Goal: Check status: Check status

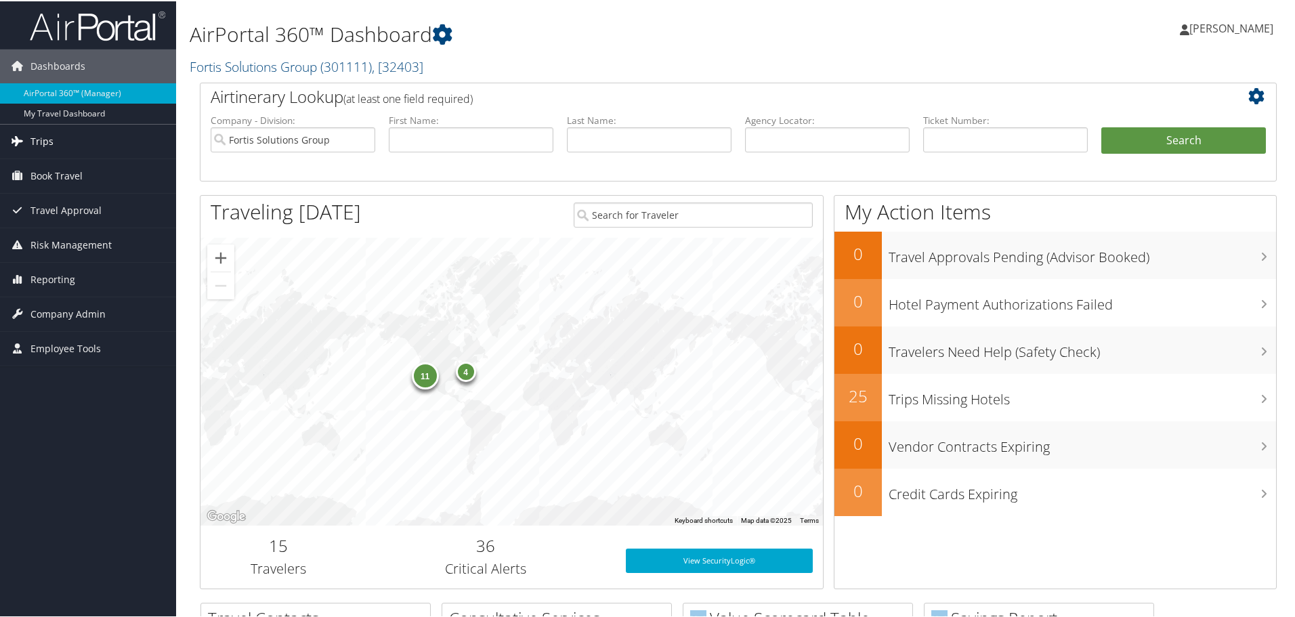
click at [41, 137] on span "Trips" at bounding box center [41, 140] width 23 height 34
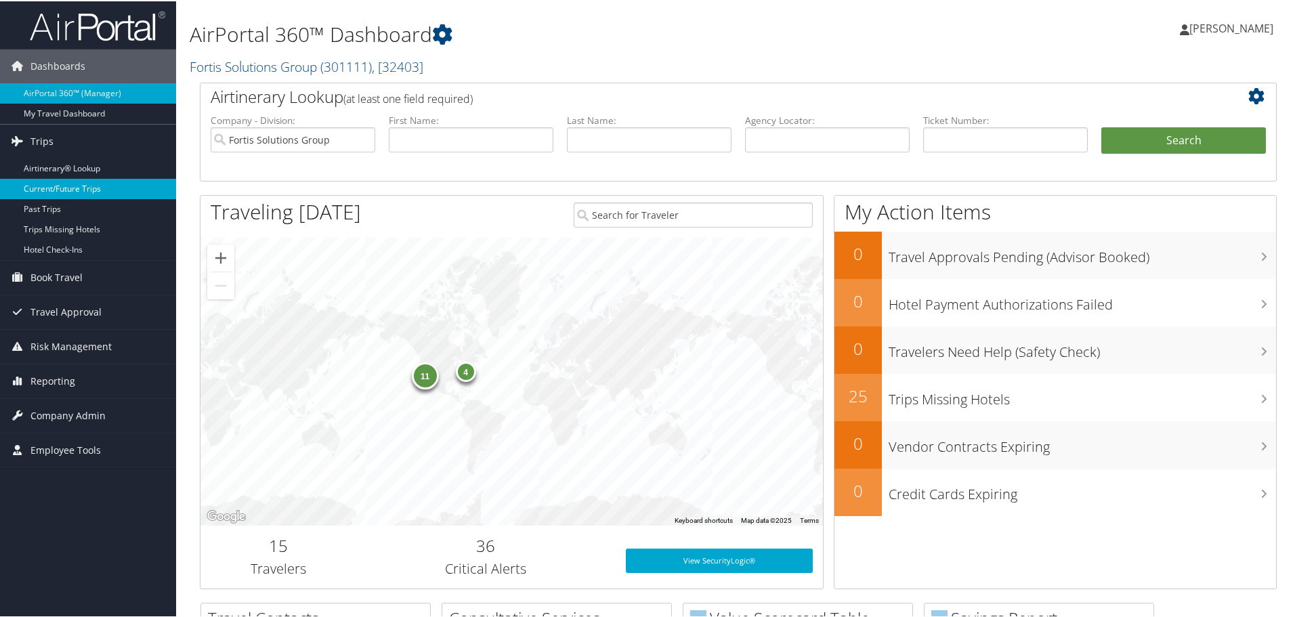
click at [58, 183] on link "Current/Future Trips" at bounding box center [88, 187] width 176 height 20
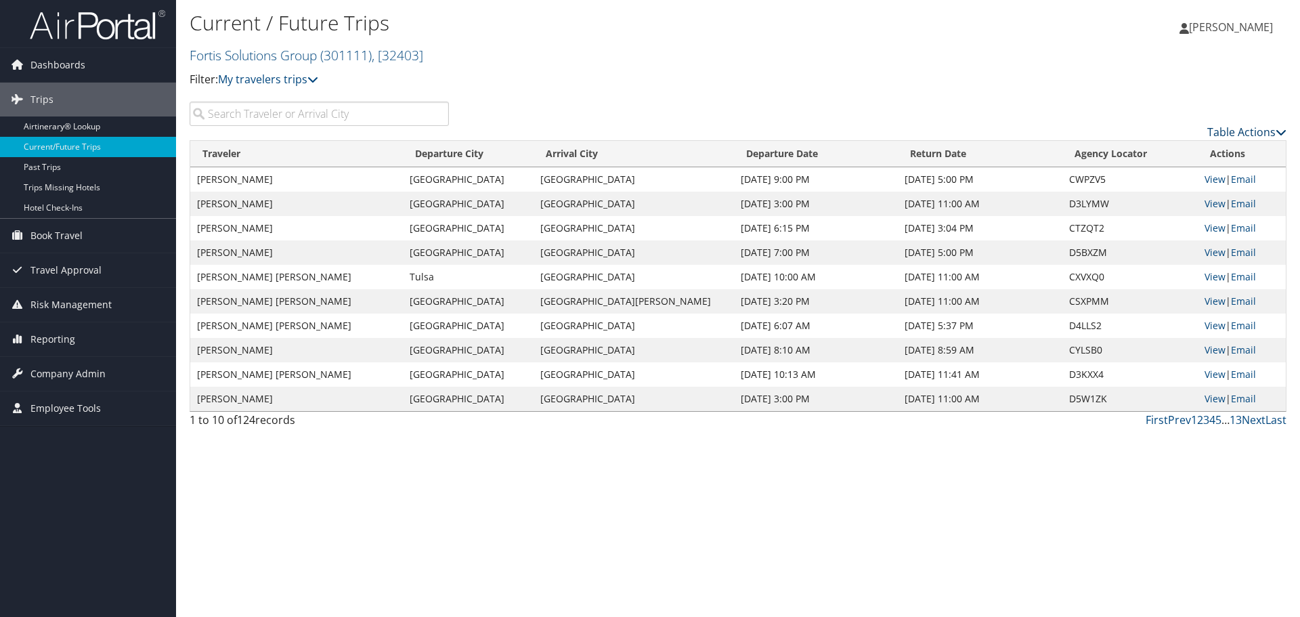
click at [1258, 130] on link "Table Actions" at bounding box center [1247, 132] width 79 height 15
click at [1157, 193] on link "Page Length" at bounding box center [1192, 199] width 178 height 23
click at [1132, 225] on link "100" at bounding box center [1192, 223] width 178 height 23
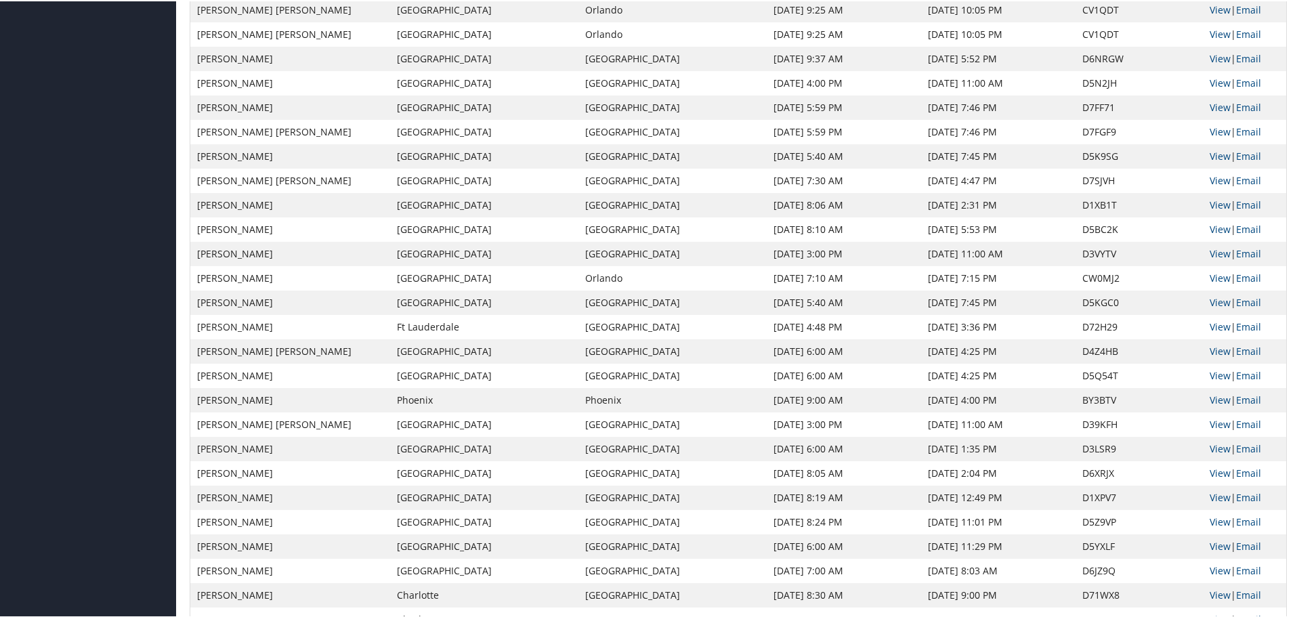
scroll to position [2012, 0]
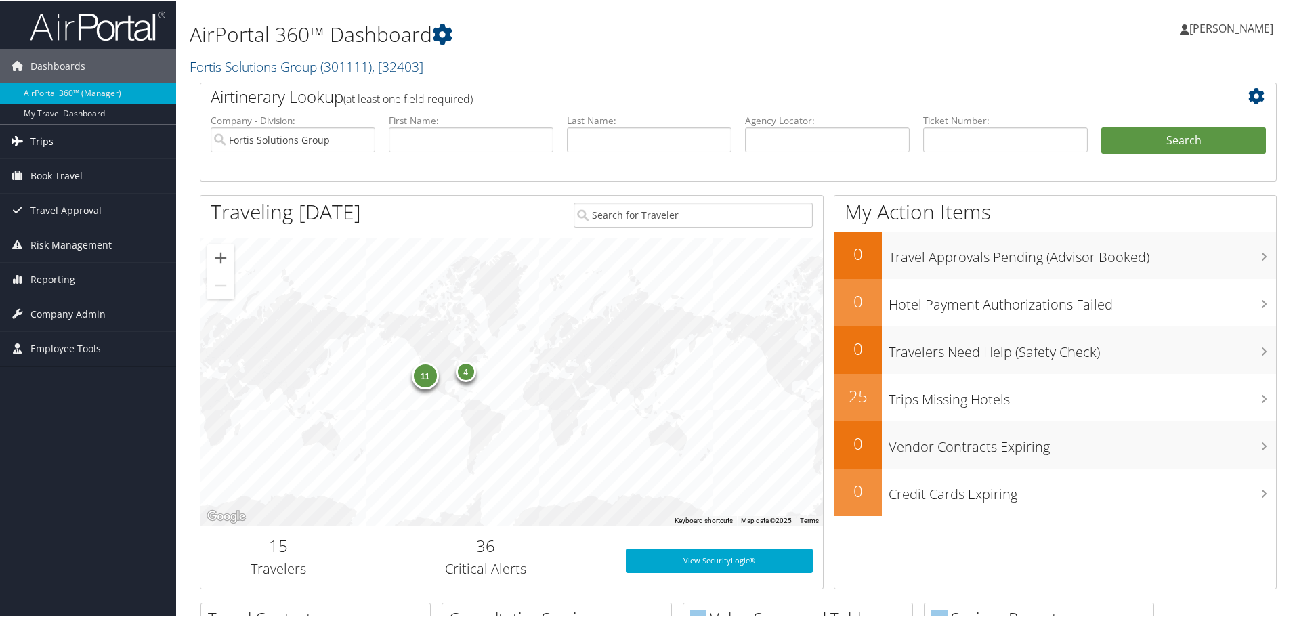
click at [42, 137] on span "Trips" at bounding box center [41, 140] width 23 height 34
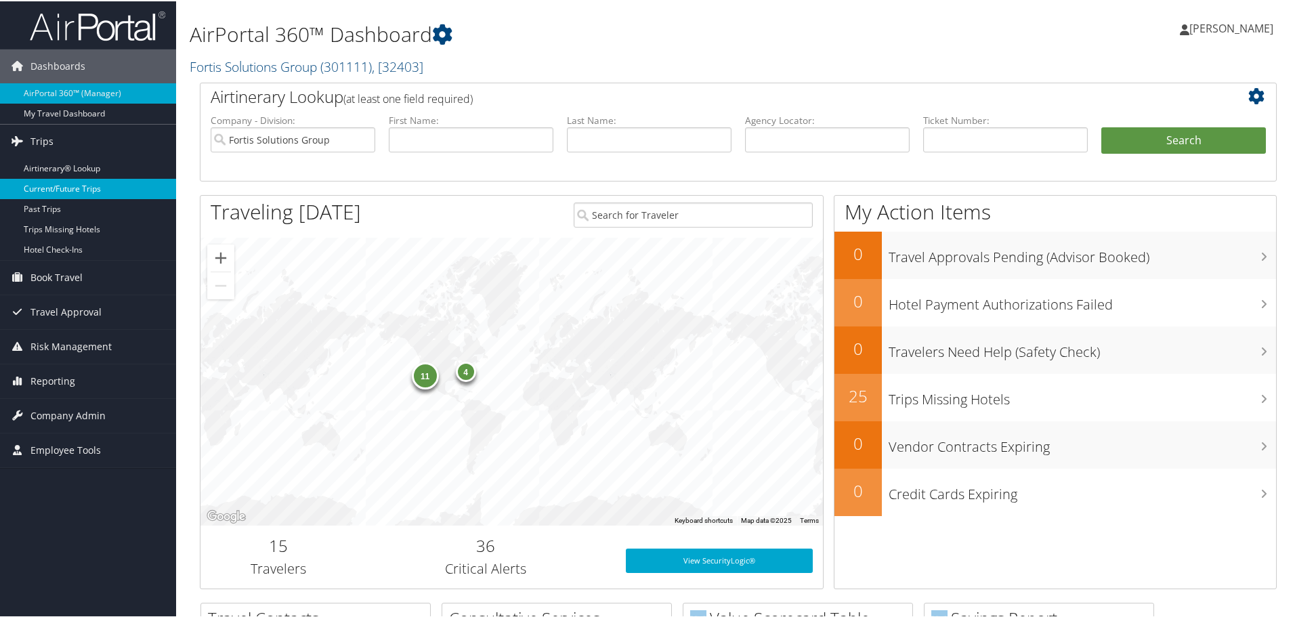
click at [68, 188] on link "Current/Future Trips" at bounding box center [88, 187] width 176 height 20
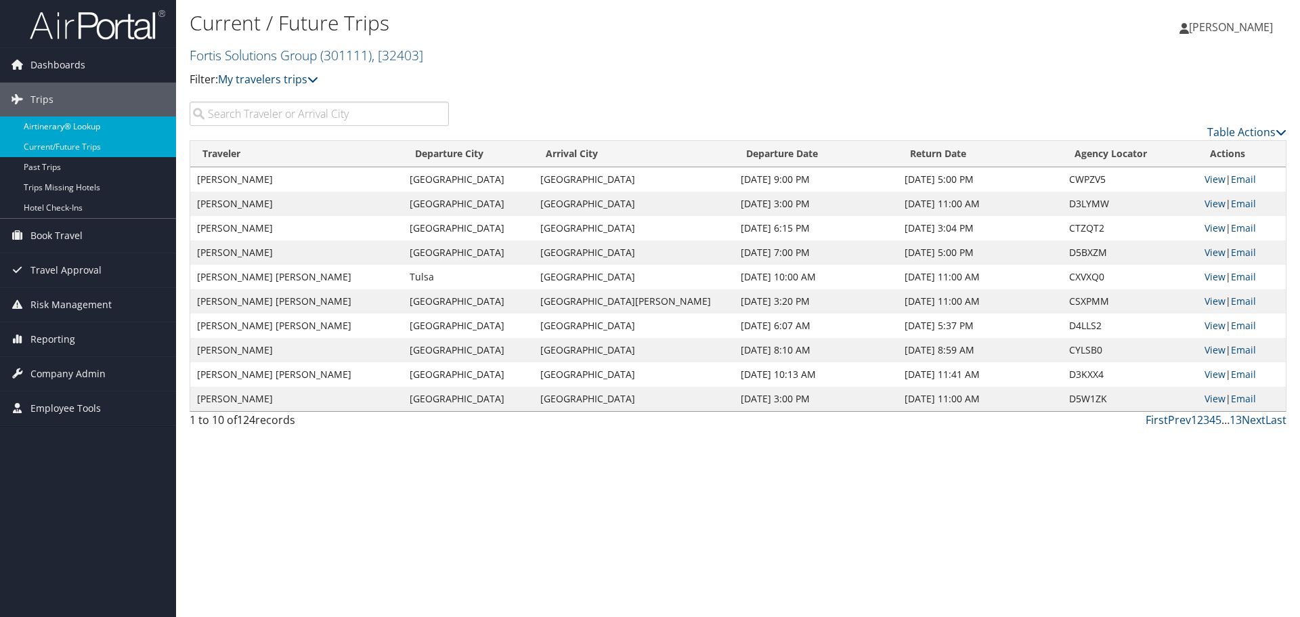
click at [80, 129] on link "Airtinerary® Lookup" at bounding box center [88, 126] width 176 height 20
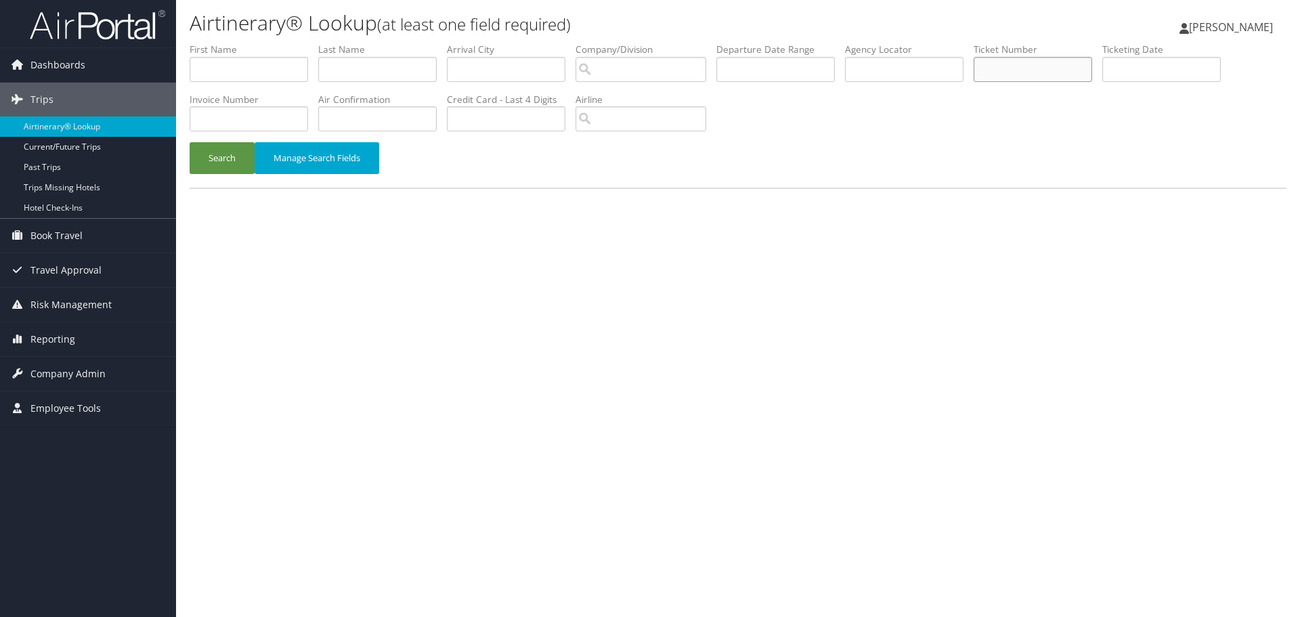
click at [1025, 71] on input "text" at bounding box center [1033, 69] width 119 height 25
paste input "0017309969794"
type input "0017309969794"
click at [217, 159] on button "Search" at bounding box center [222, 158] width 65 height 32
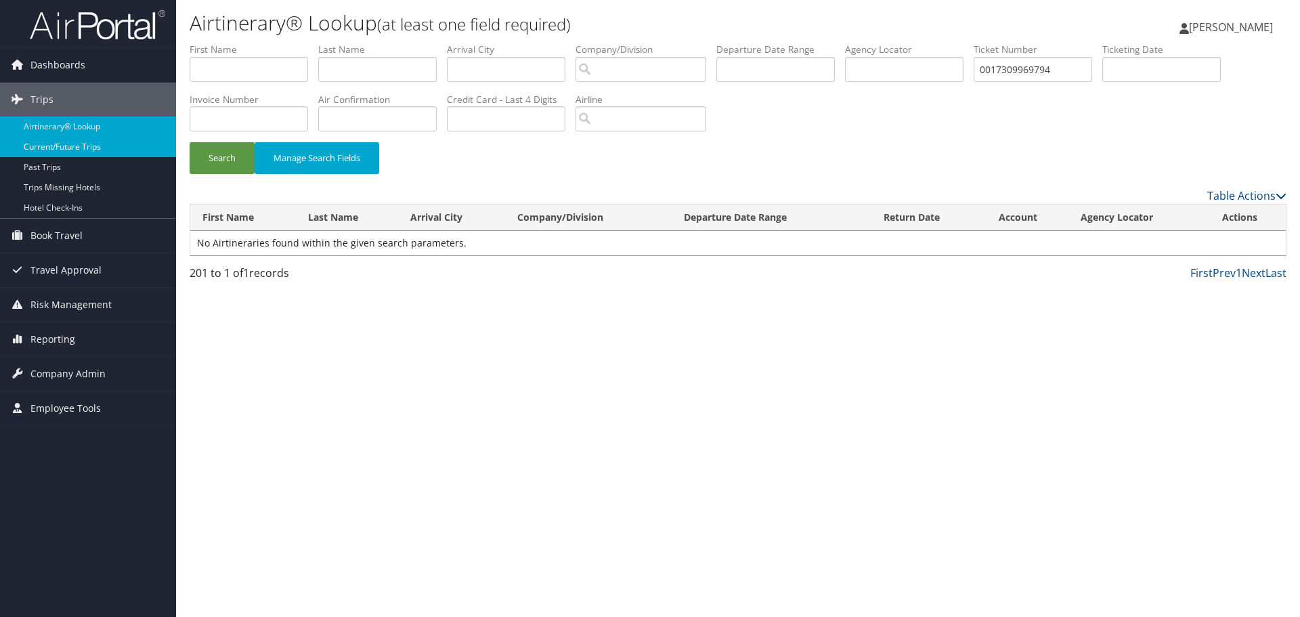
click at [71, 144] on link "Current/Future Trips" at bounding box center [88, 147] width 176 height 20
